Goal: Information Seeking & Learning: Learn about a topic

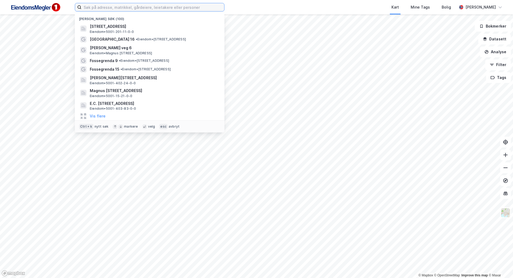
click at [169, 8] on input at bounding box center [152, 7] width 143 height 8
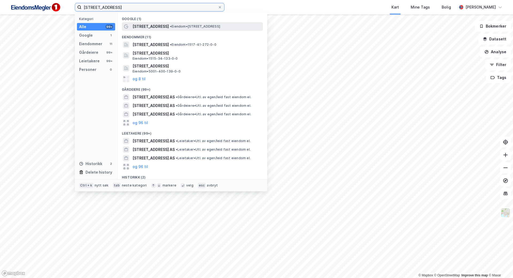
type input "[STREET_ADDRESS]"
click at [170, 26] on span "• Eiendom • [STREET_ADDRESS]" at bounding box center [195, 26] width 50 height 4
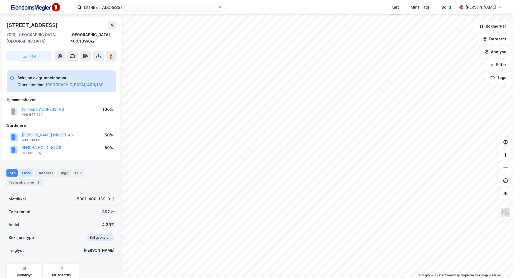
click at [29, 169] on div "Eiere" at bounding box center [26, 172] width 13 height 7
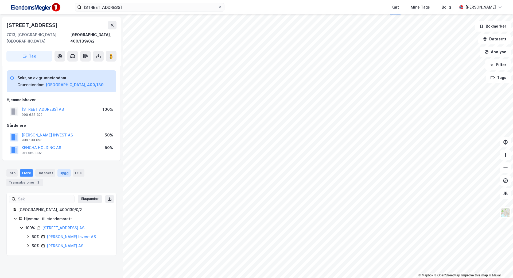
click at [60, 169] on div "Bygg" at bounding box center [63, 172] width 13 height 7
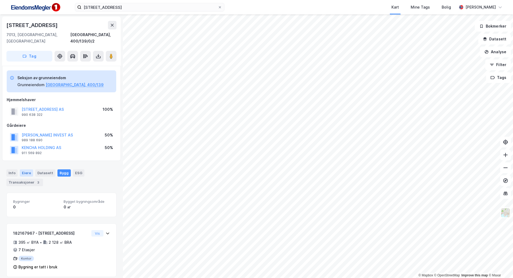
click at [26, 169] on div "Eiere" at bounding box center [26, 172] width 13 height 7
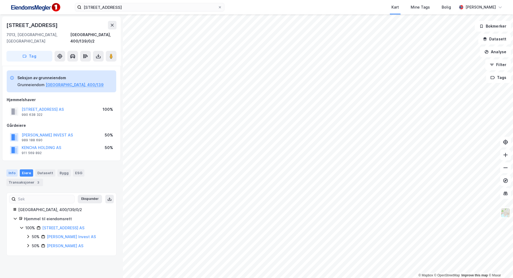
click at [11, 169] on div "Info" at bounding box center [11, 172] width 11 height 7
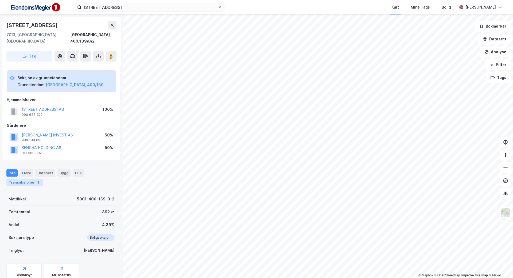
click at [14, 178] on div "Transaksjoner 3" at bounding box center [24, 181] width 37 height 7
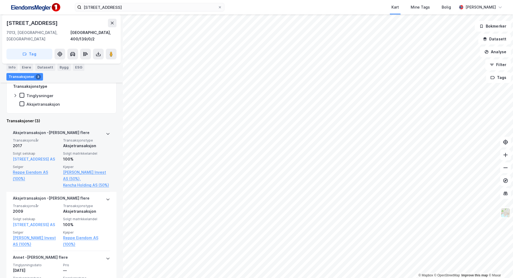
scroll to position [169, 0]
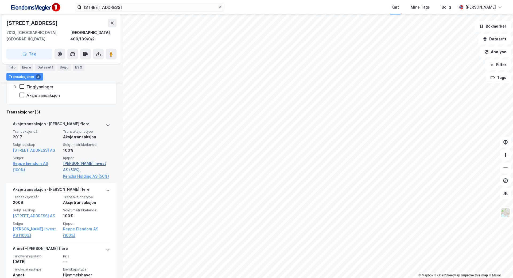
click at [92, 160] on link "[PERSON_NAME] Invest AS (50%)," at bounding box center [86, 166] width 47 height 13
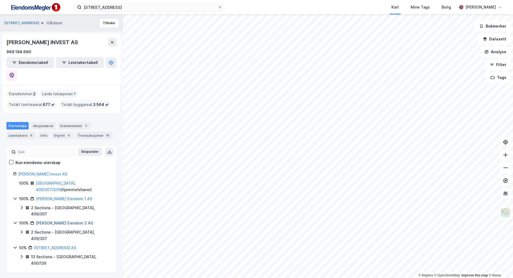
click at [56, 220] on link "[PERSON_NAME] Eiendom 2 AS" at bounding box center [64, 222] width 57 height 5
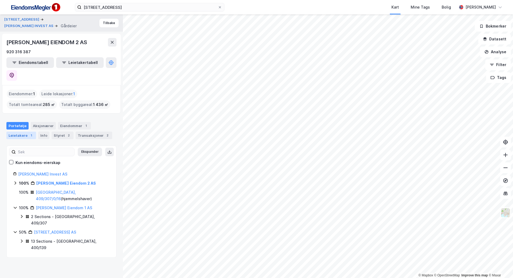
click at [16, 131] on div "Leietakere 1" at bounding box center [21, 134] width 30 height 7
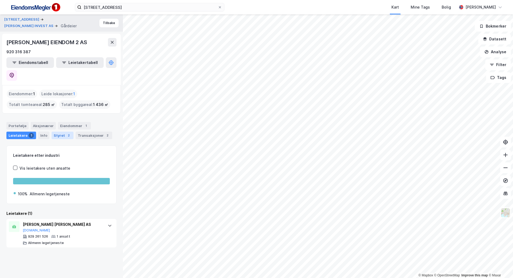
click at [57, 131] on div "Styret 2" at bounding box center [63, 134] width 22 height 7
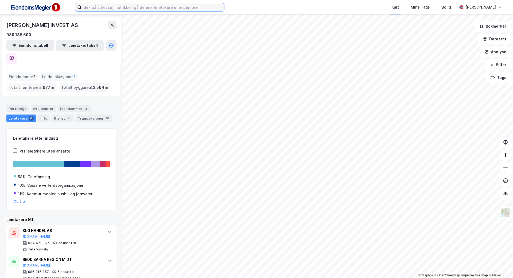
click at [94, 9] on input at bounding box center [152, 7] width 143 height 8
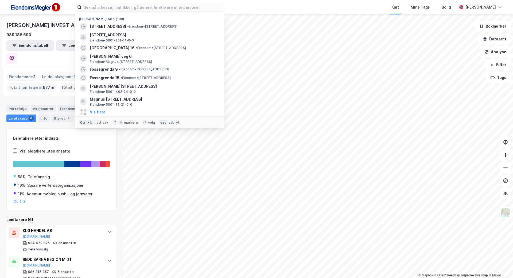
click at [2, 170] on div "[PERSON_NAME] INVEST AS 989 188 690 Eiendomstabell Leietakertabell Eiendommer :…" at bounding box center [61, 145] width 123 height 263
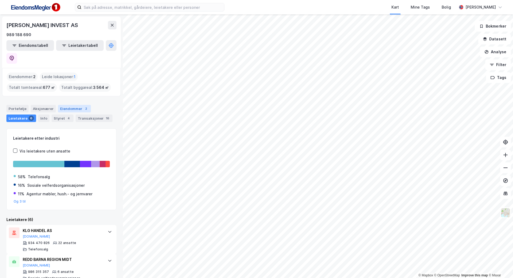
click at [63, 105] on div "Eiendommer 2" at bounding box center [74, 108] width 33 height 7
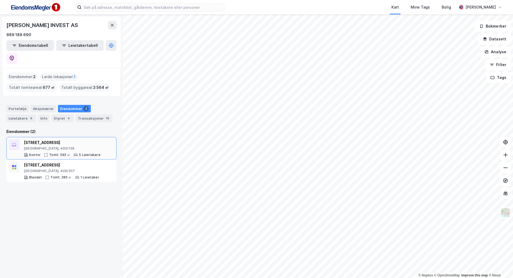
click at [49, 139] on div "[STREET_ADDRESS]" at bounding box center [62, 142] width 77 height 6
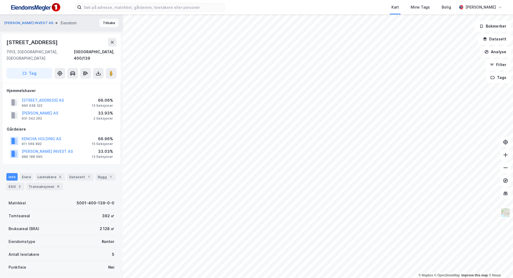
click at [108, 21] on button "Tilbake" at bounding box center [108, 23] width 19 height 9
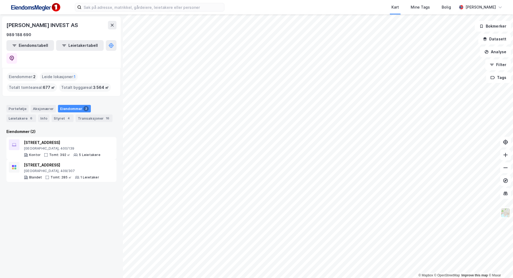
click at [32, 72] on div "Eiendommer : 2" at bounding box center [22, 76] width 31 height 9
click at [52, 139] on div "[STREET_ADDRESS]" at bounding box center [62, 142] width 77 height 6
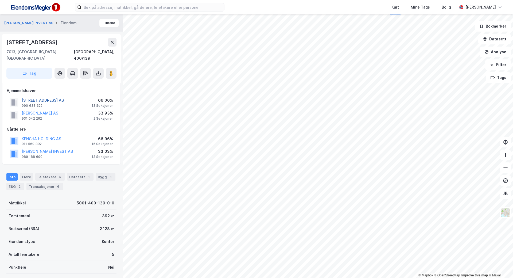
click at [0, 0] on button "[STREET_ADDRESS] AS" at bounding box center [0, 0] width 0 height 0
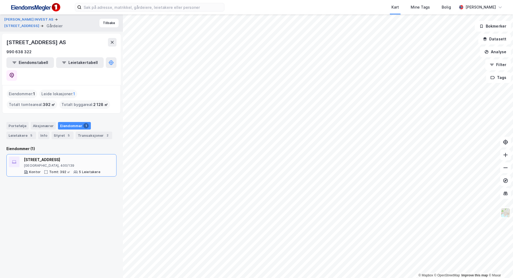
click at [41, 156] on div "[STREET_ADDRESS]" at bounding box center [62, 159] width 77 height 6
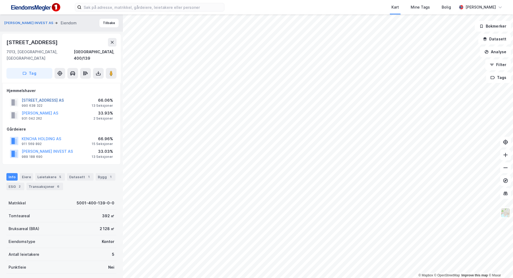
click at [0, 0] on button "[STREET_ADDRESS] AS" at bounding box center [0, 0] width 0 height 0
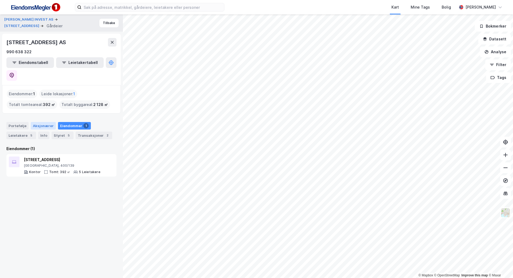
click at [47, 122] on div "Aksjonærer" at bounding box center [43, 125] width 25 height 7
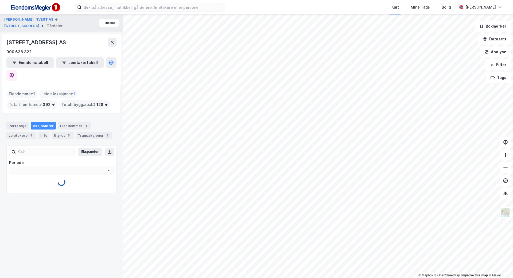
type input "Siste"
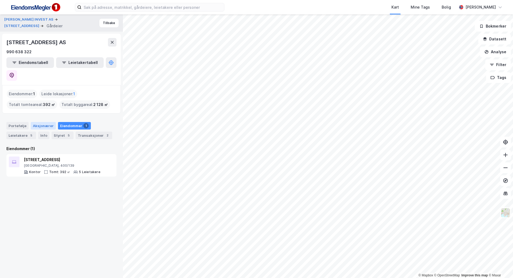
click at [44, 122] on div "Aksjonærer" at bounding box center [43, 125] width 25 height 7
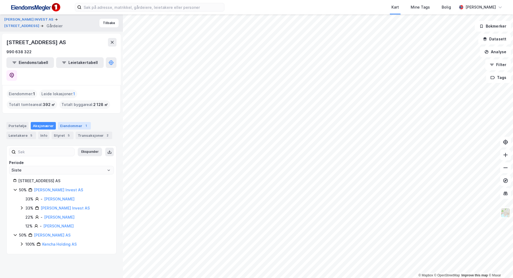
click at [60, 122] on div "Eiendommer 1" at bounding box center [74, 125] width 33 height 7
